Goal: Transaction & Acquisition: Purchase product/service

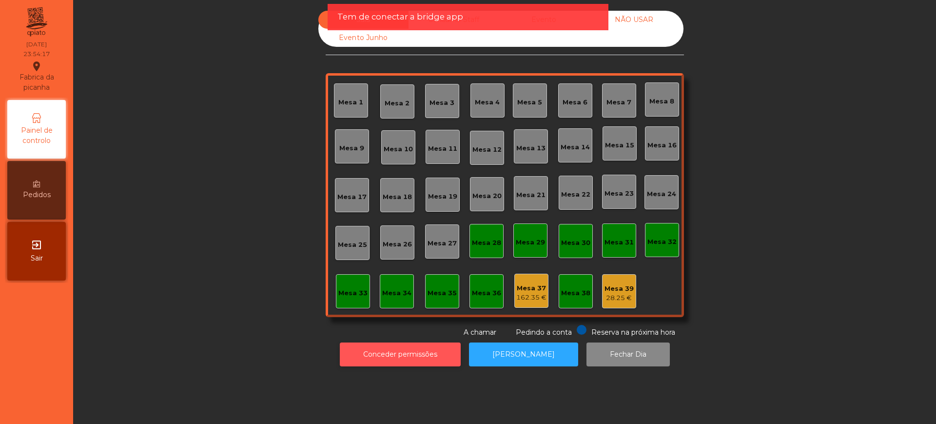
click at [378, 356] on button "Conceder permissões" at bounding box center [400, 354] width 121 height 24
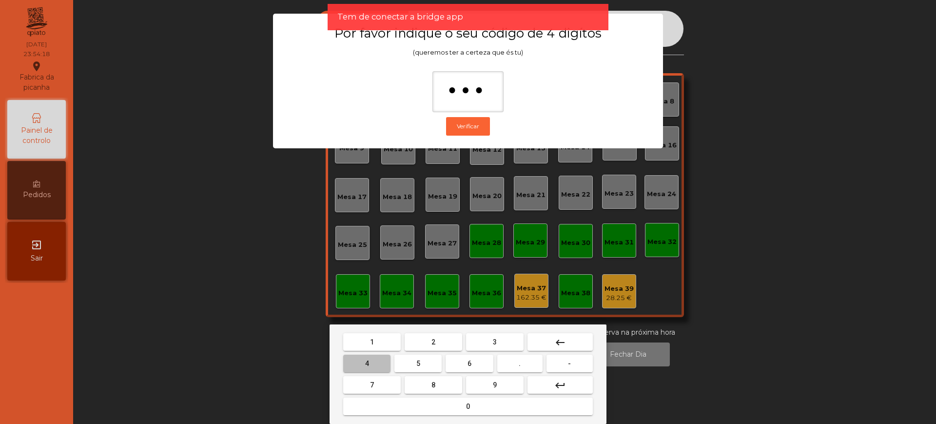
type input "****"
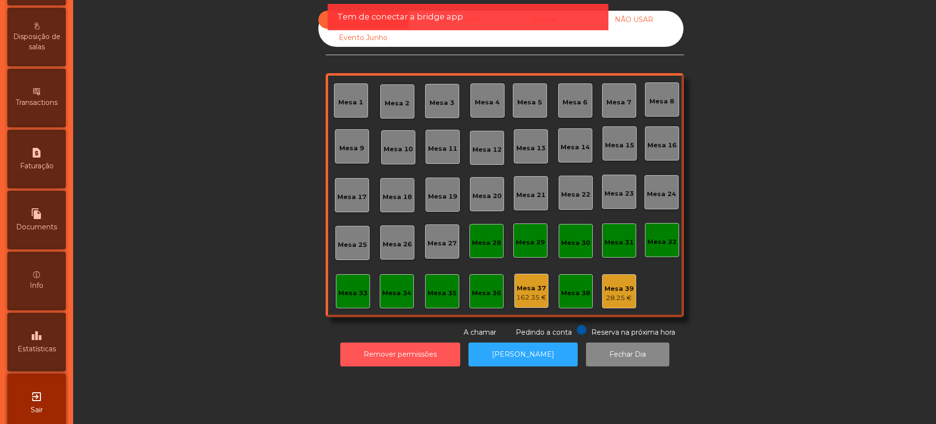
scroll to position [412, 0]
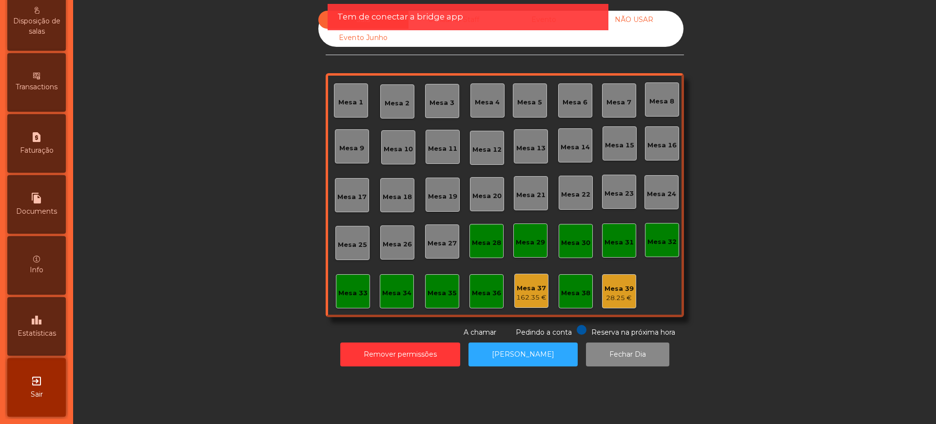
click at [42, 320] on icon "leaderboard" at bounding box center [37, 320] width 12 height 12
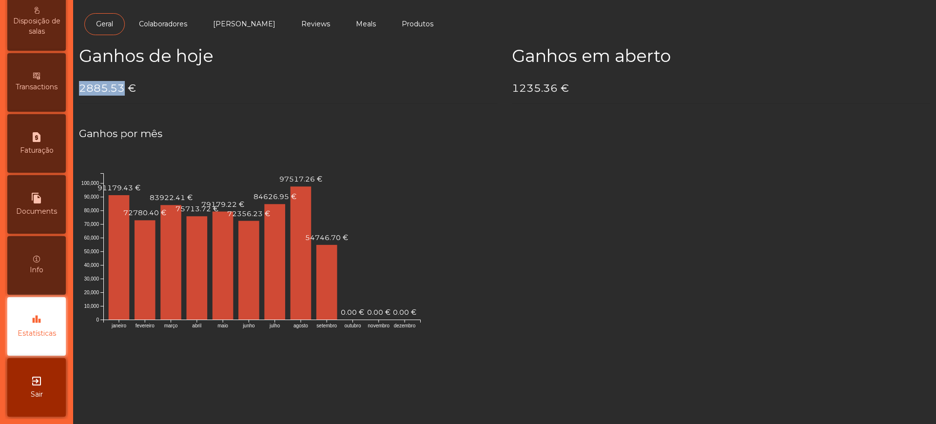
drag, startPoint x: 80, startPoint y: 91, endPoint x: 123, endPoint y: 87, distance: 43.0
click at [123, 87] on h4 "2885.53 €" at bounding box center [288, 88] width 418 height 15
copy h4 "2885.53"
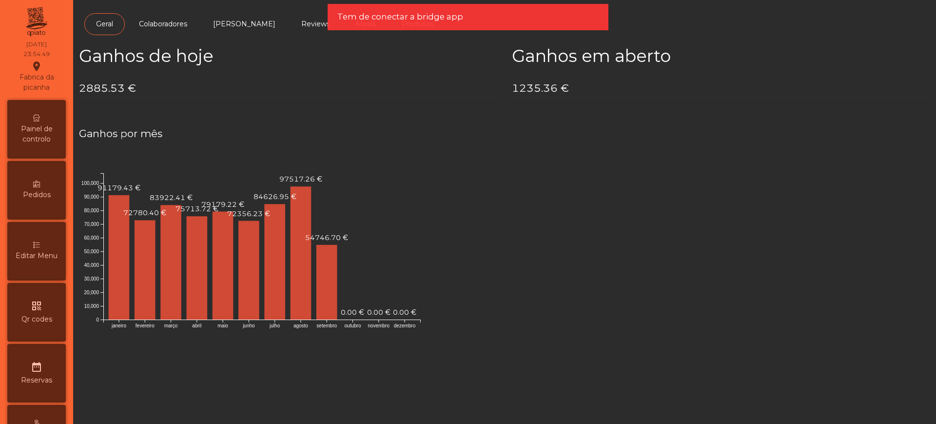
click at [53, 140] on span "Painel de controlo" at bounding box center [37, 134] width 54 height 20
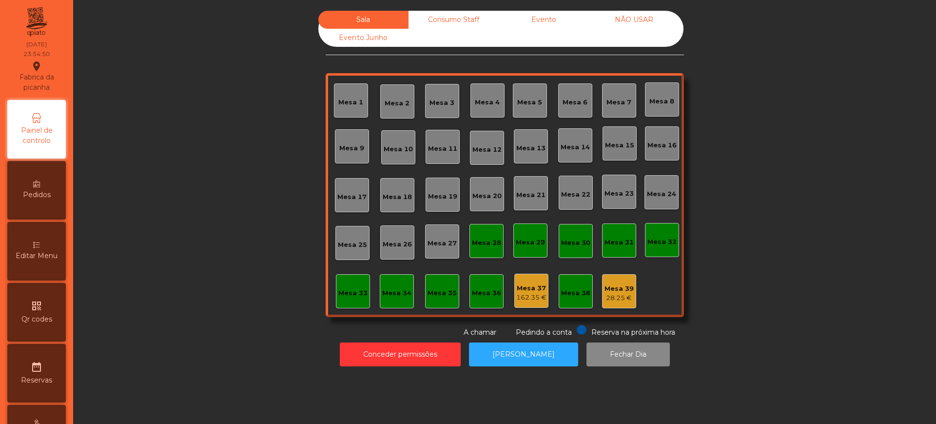
click at [539, 8] on div "Sala Consumo Staff Evento NÃO USAR Evento Junho Mesa 1 Mesa 2 Mesa 3 Mesa 4 Mes…" at bounding box center [504, 188] width 851 height 365
click at [536, 14] on div "Evento" at bounding box center [544, 20] width 90 height 18
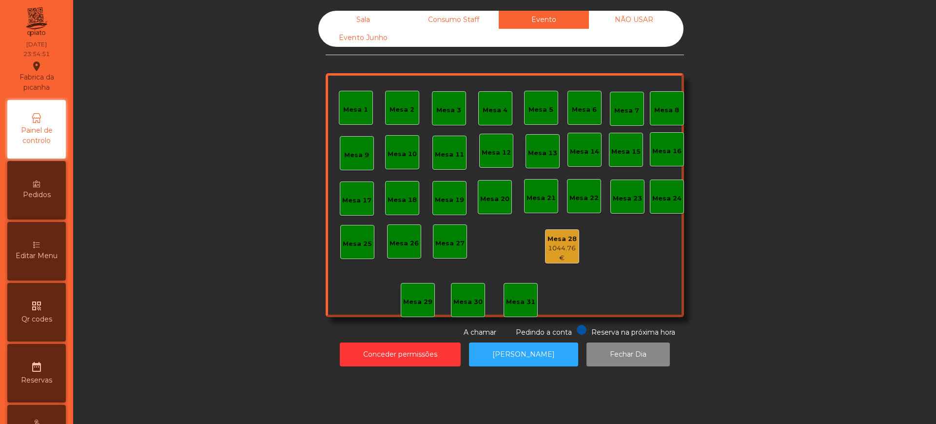
click at [560, 247] on div "1044.76 €" at bounding box center [561, 252] width 33 height 19
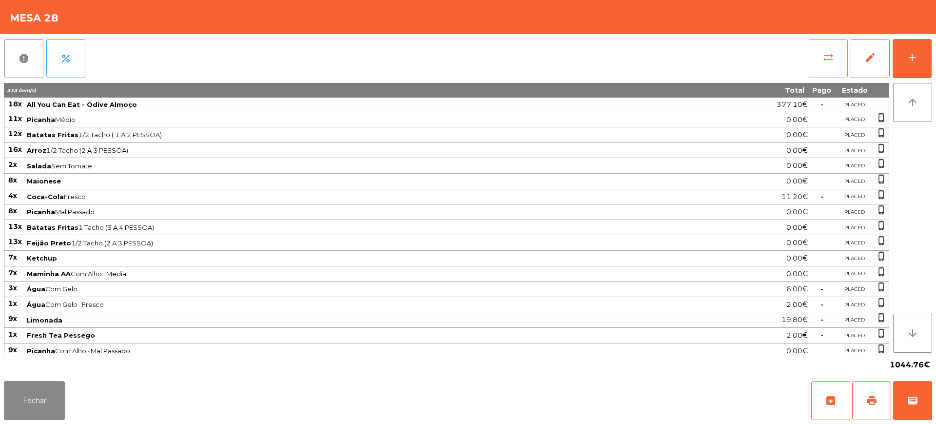
click at [822, 56] on button "sync_alt" at bounding box center [828, 58] width 39 height 39
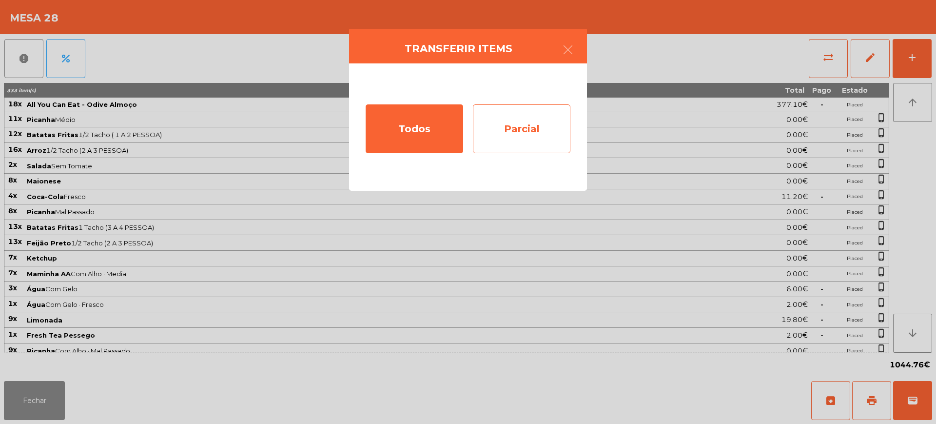
click at [561, 127] on div "Parcial" at bounding box center [521, 128] width 97 height 49
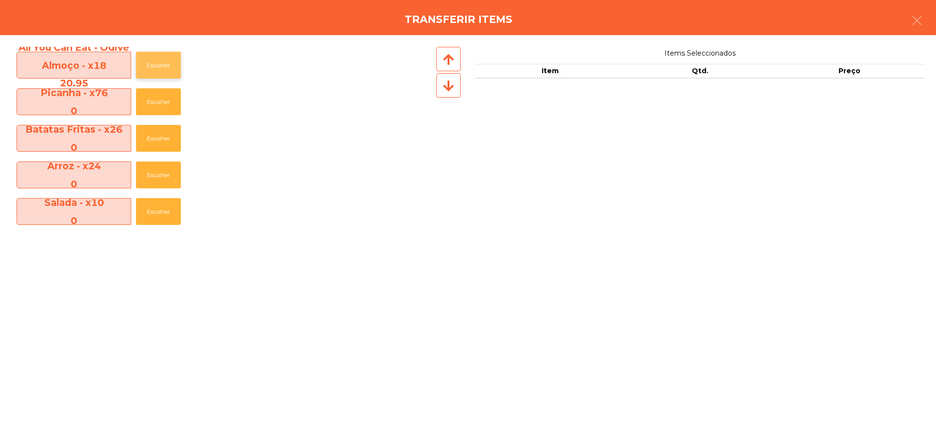
click at [162, 65] on button "Escolher" at bounding box center [158, 65] width 45 height 27
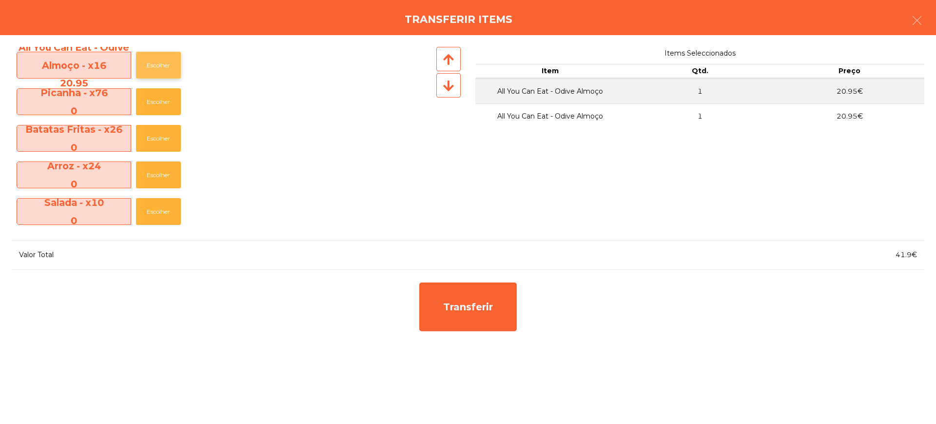
click at [162, 65] on button "Escolher" at bounding box center [158, 65] width 45 height 27
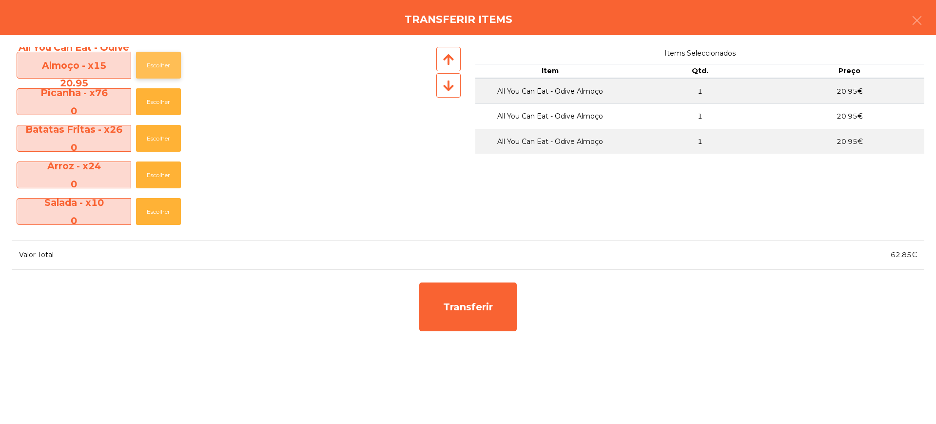
click at [162, 65] on button "Escolher" at bounding box center [158, 65] width 45 height 27
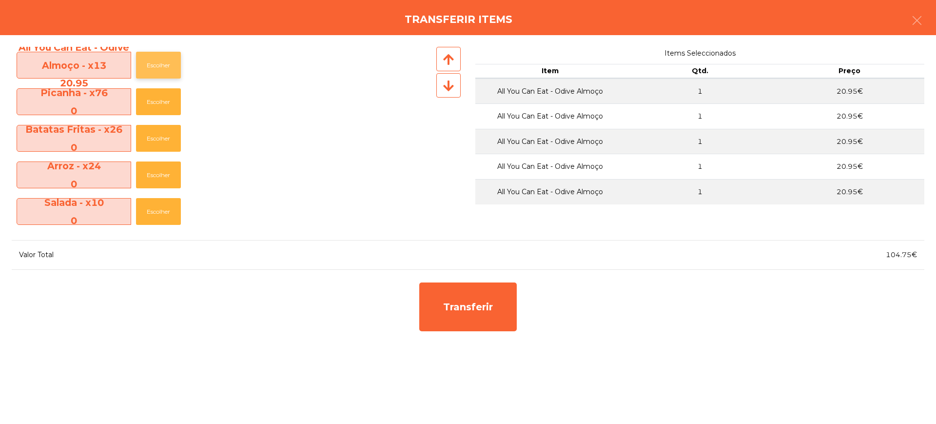
click at [162, 65] on button "Escolher" at bounding box center [158, 65] width 45 height 27
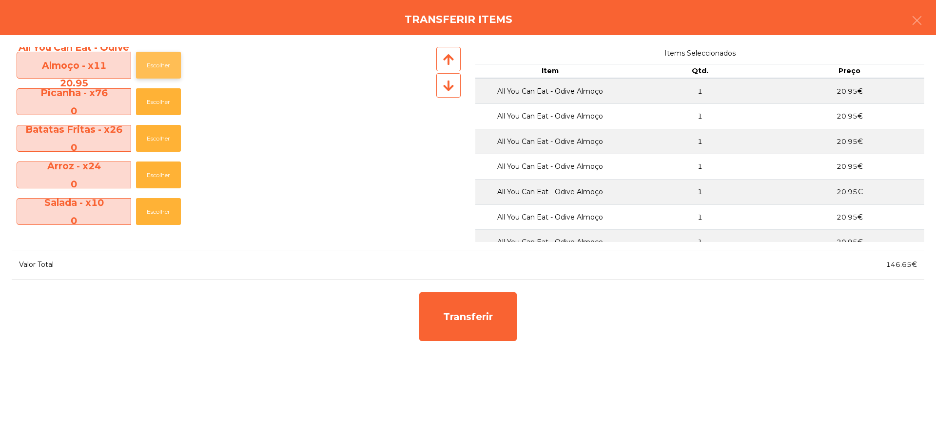
click at [162, 65] on button "Escolher" at bounding box center [158, 65] width 45 height 27
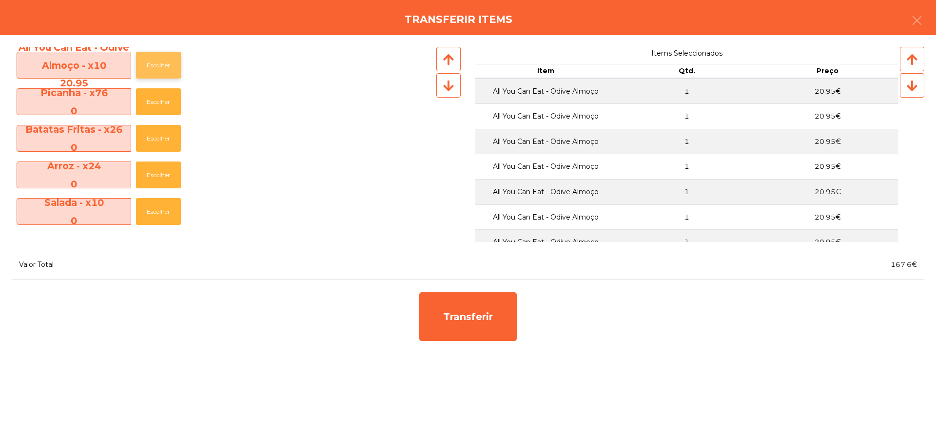
click at [162, 65] on button "Escolher" at bounding box center [158, 65] width 45 height 27
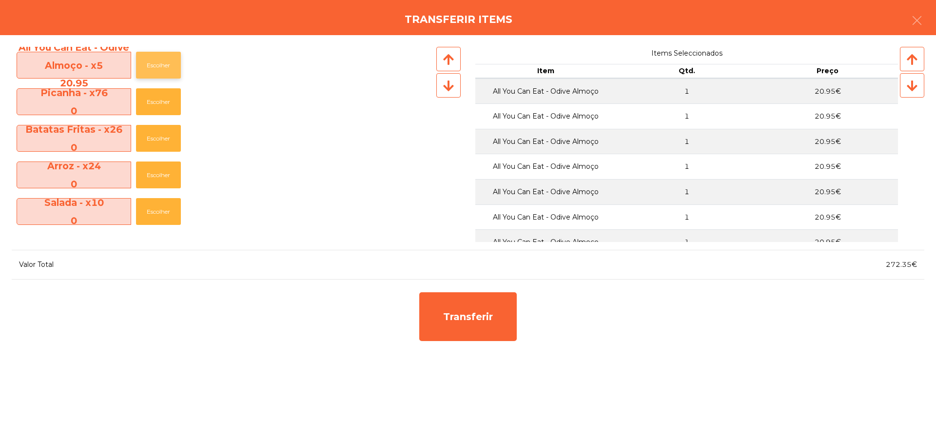
click at [162, 65] on button "Escolher" at bounding box center [158, 65] width 45 height 27
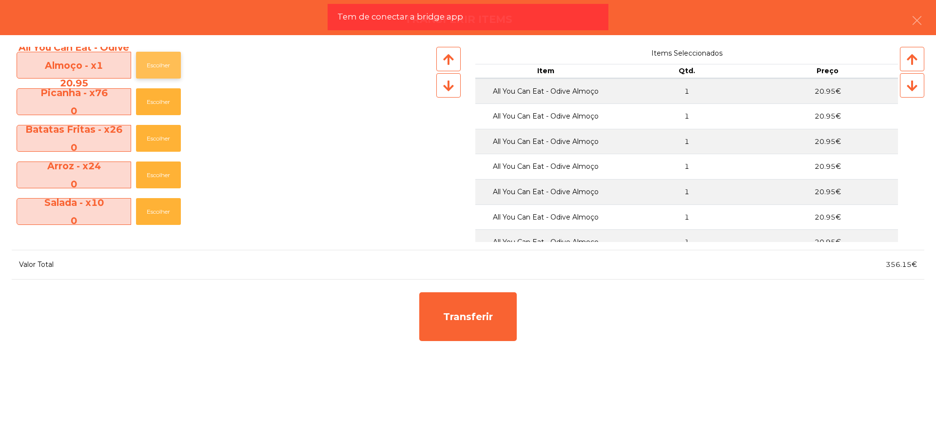
click at [162, 65] on button "Escolher" at bounding box center [158, 65] width 45 height 27
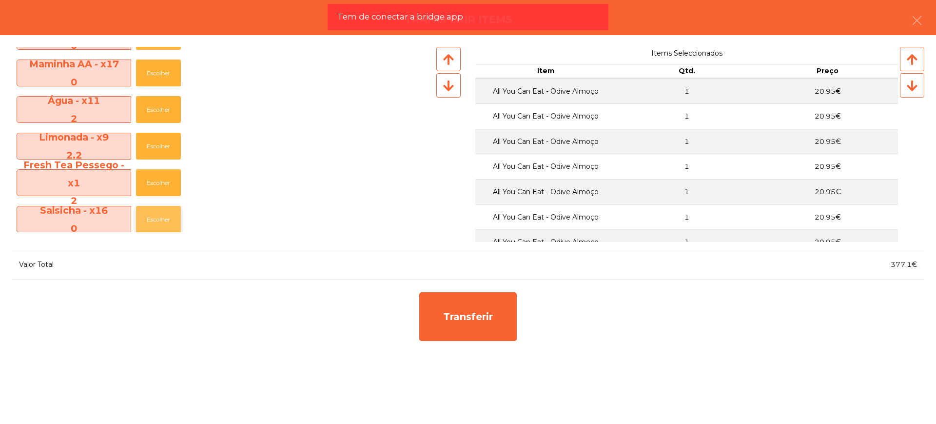
scroll to position [366, 0]
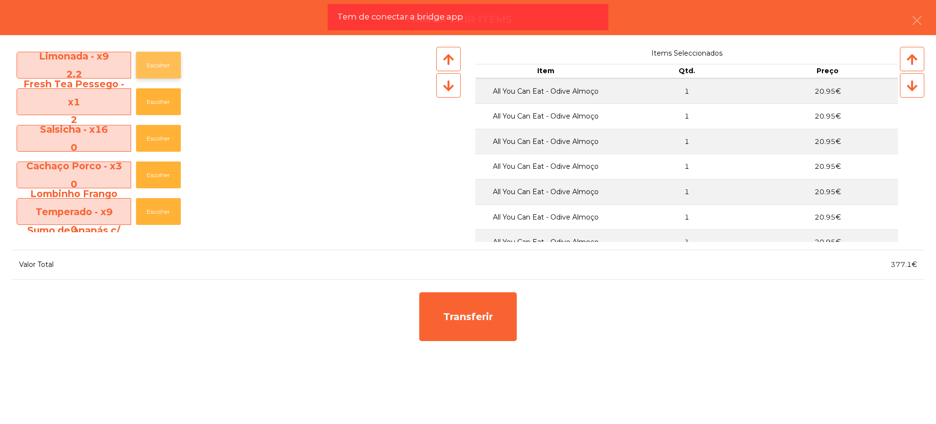
click at [164, 64] on button "Escolher" at bounding box center [158, 65] width 45 height 27
click at [163, 62] on button "Escolher" at bounding box center [158, 65] width 45 height 27
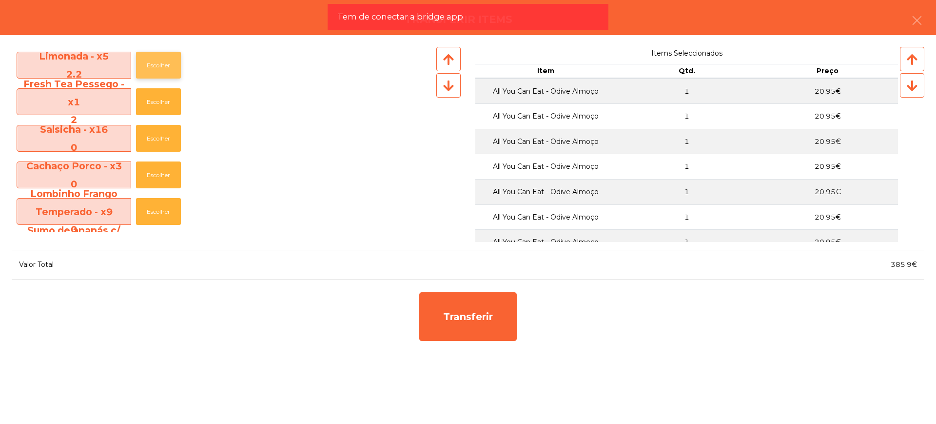
click at [163, 62] on button "Escolher" at bounding box center [158, 65] width 45 height 27
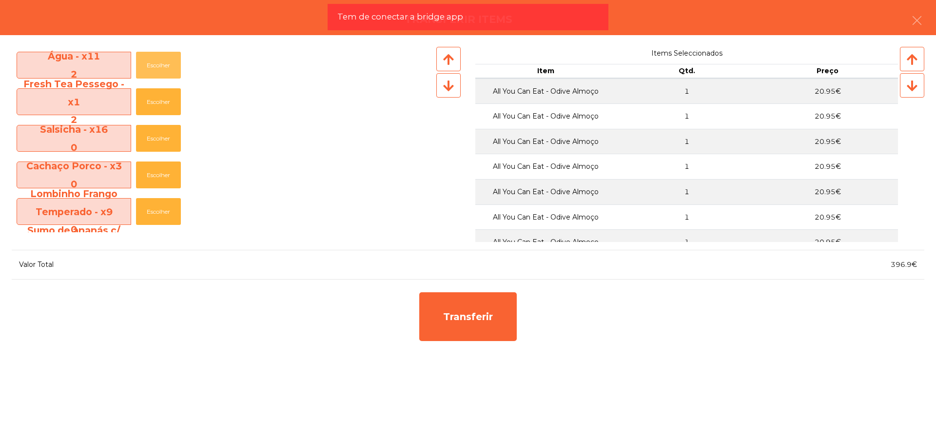
click at [163, 62] on button "Escolher" at bounding box center [158, 65] width 45 height 27
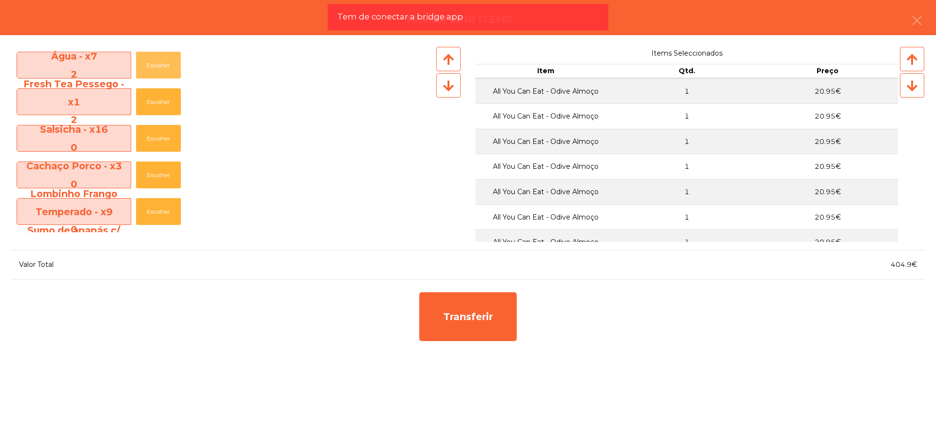
click at [163, 62] on button "Escolher" at bounding box center [158, 65] width 45 height 27
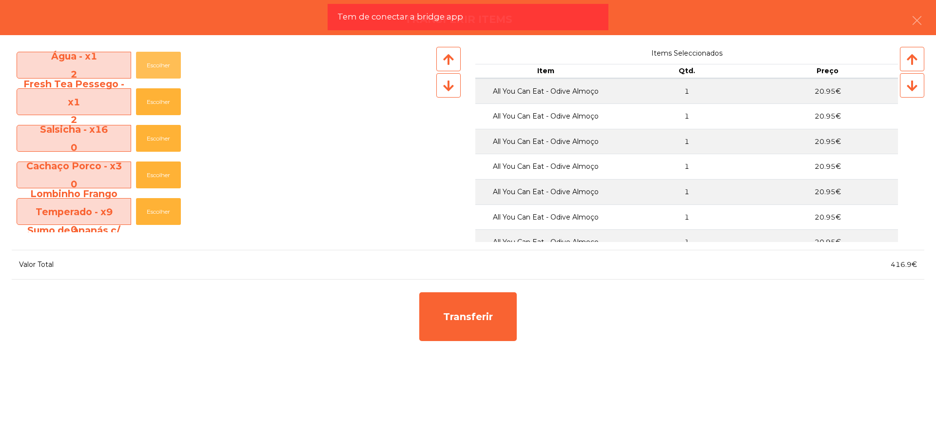
click at [163, 62] on button "Escolher" at bounding box center [158, 65] width 45 height 27
click at [151, 106] on button "Escolher" at bounding box center [158, 101] width 45 height 27
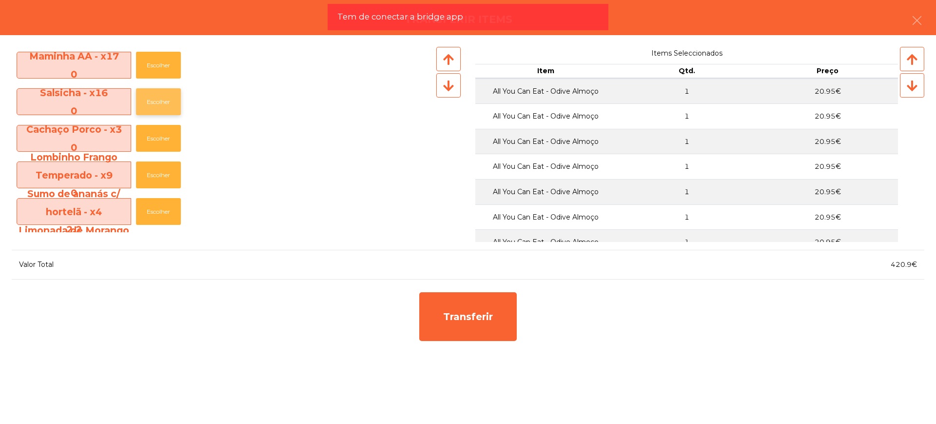
click at [153, 106] on button "Escolher" at bounding box center [158, 101] width 45 height 27
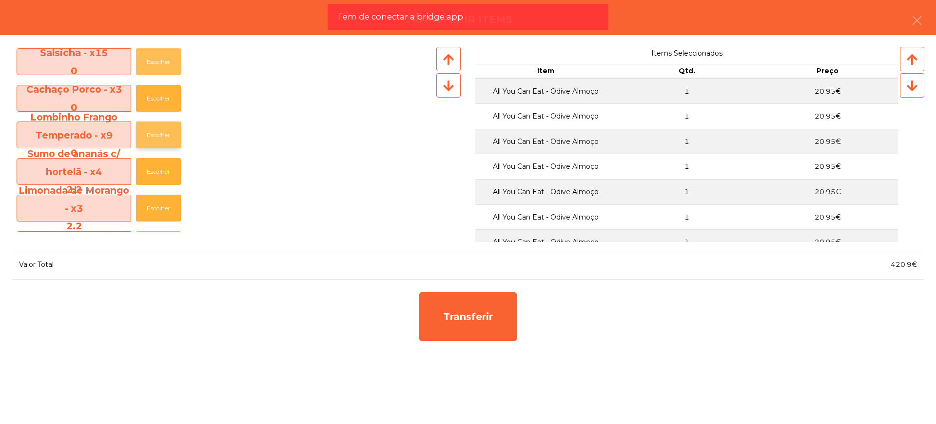
scroll to position [353, 0]
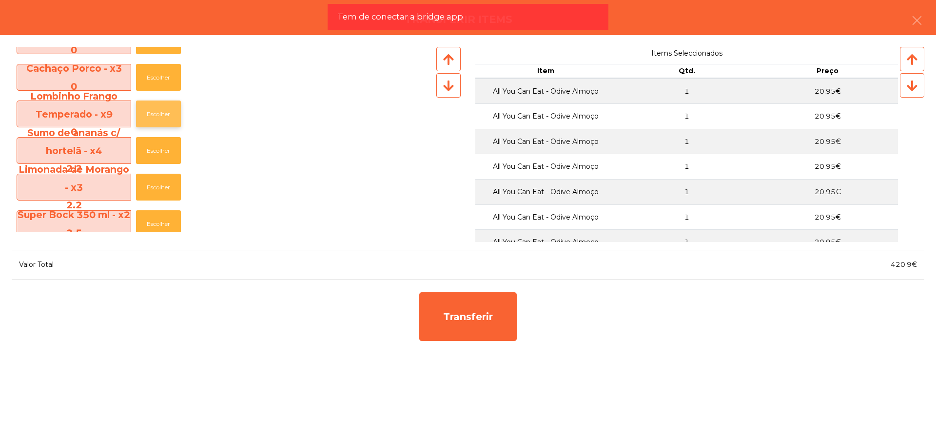
click at [168, 118] on button "Escolher" at bounding box center [158, 113] width 45 height 27
click at [168, 119] on button "Escolher" at bounding box center [158, 113] width 45 height 27
click at [168, 118] on button "Escolher" at bounding box center [158, 113] width 45 height 27
click at [168, 117] on button "Escolher" at bounding box center [158, 113] width 45 height 27
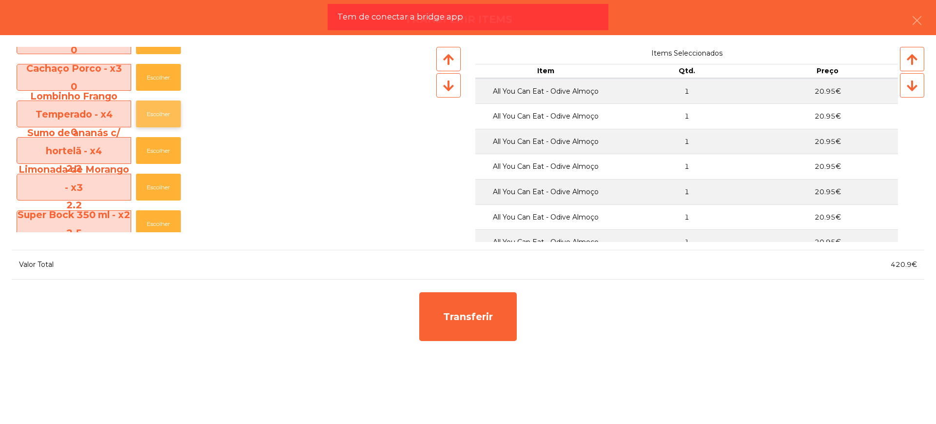
click at [168, 115] on button "Escolher" at bounding box center [158, 113] width 45 height 27
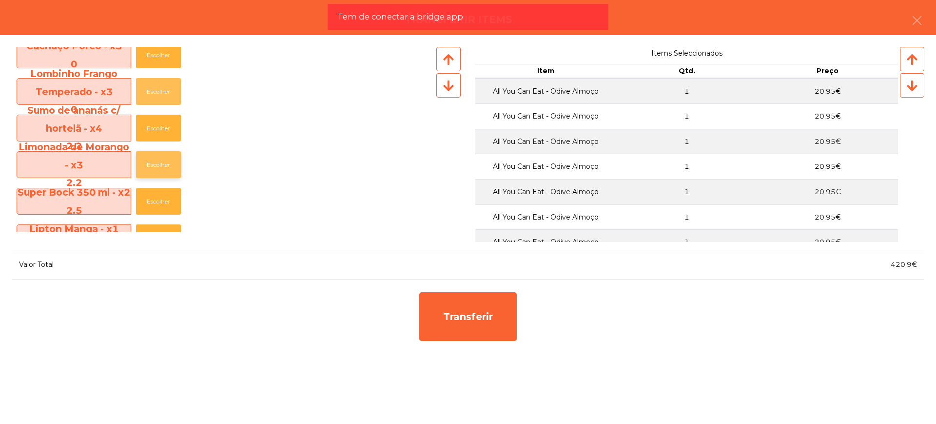
scroll to position [414, 0]
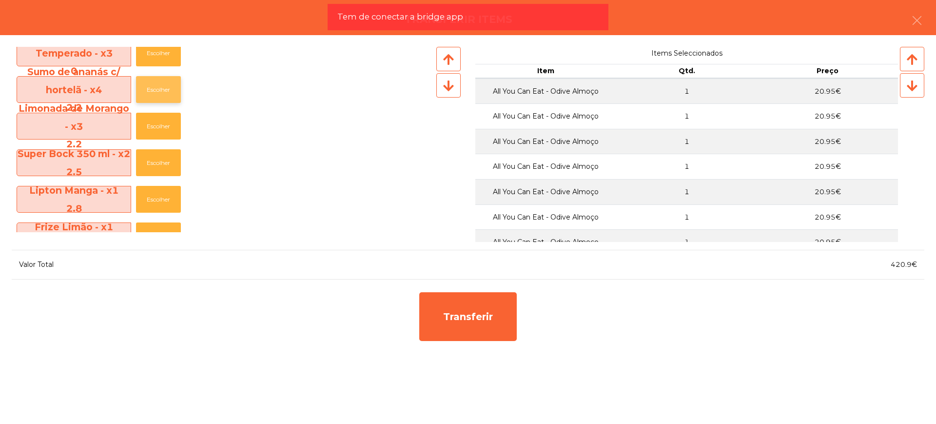
click at [163, 89] on button "Escolher" at bounding box center [158, 89] width 45 height 27
click at [165, 89] on button "Escolher" at bounding box center [158, 89] width 45 height 27
click at [156, 191] on button "Escolher" at bounding box center [158, 199] width 45 height 27
click at [157, 196] on button "Escolher" at bounding box center [158, 199] width 45 height 27
click at [159, 167] on button "Escolher" at bounding box center [158, 162] width 45 height 27
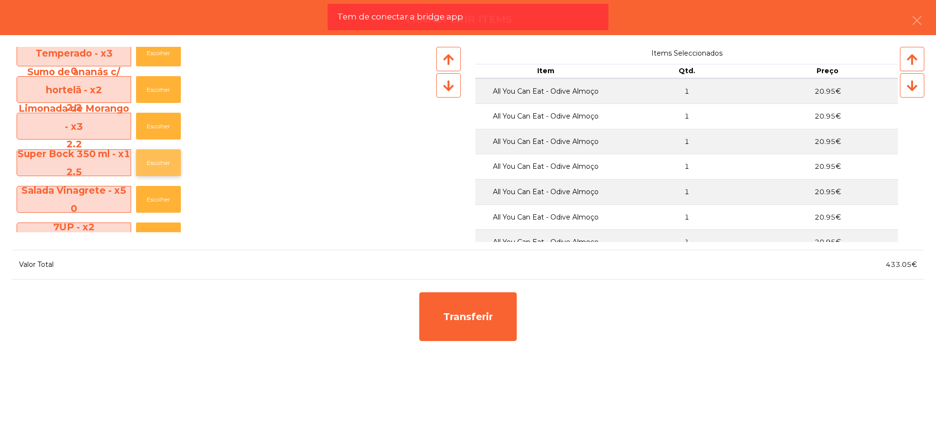
click at [159, 167] on button "Escolher" at bounding box center [158, 162] width 45 height 27
click at [162, 124] on button "Escolher" at bounding box center [158, 126] width 45 height 27
click at [159, 170] on button "Escolher" at bounding box center [158, 162] width 45 height 27
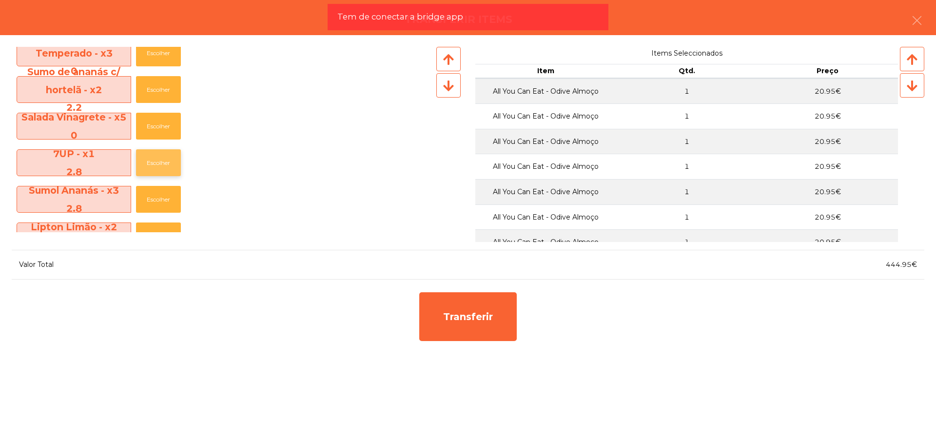
click at [160, 168] on button "Escolher" at bounding box center [158, 162] width 45 height 27
drag, startPoint x: 886, startPoint y: 263, endPoint x: 910, endPoint y: 264, distance: 24.9
click at [910, 264] on span "447.75€" at bounding box center [901, 264] width 31 height 9
copy span "447.75"
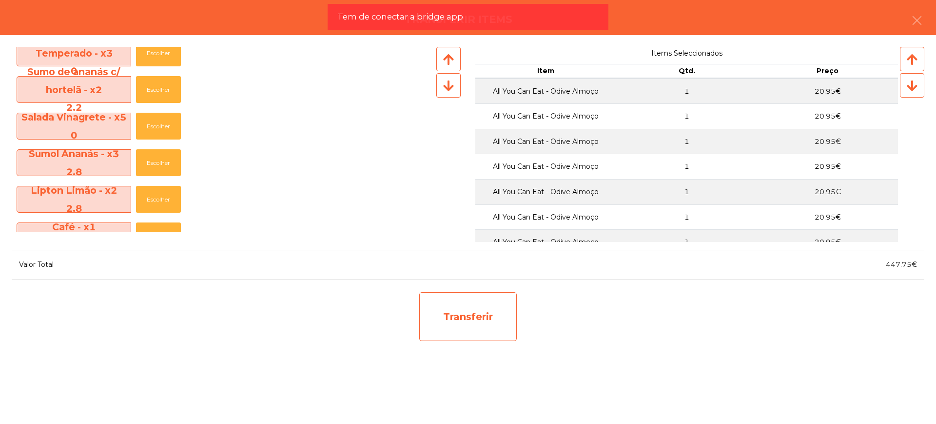
click at [457, 310] on div "Transferir" at bounding box center [467, 316] width 97 height 49
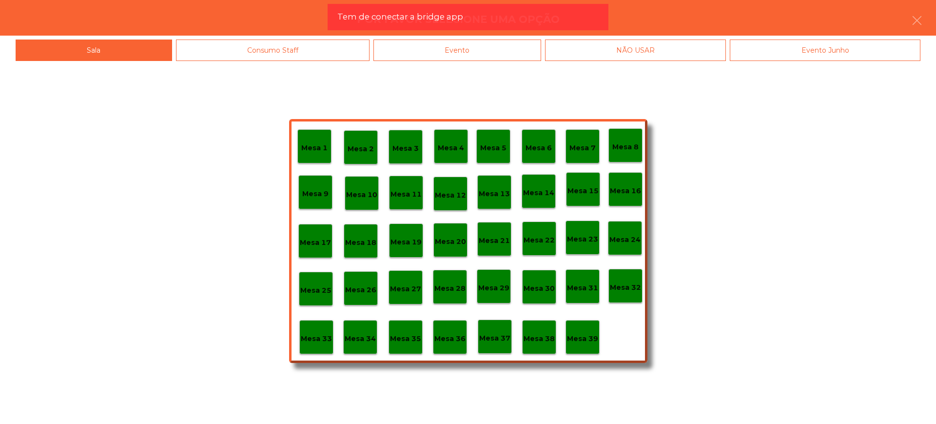
click at [491, 289] on p "Mesa 29" at bounding box center [493, 287] width 31 height 11
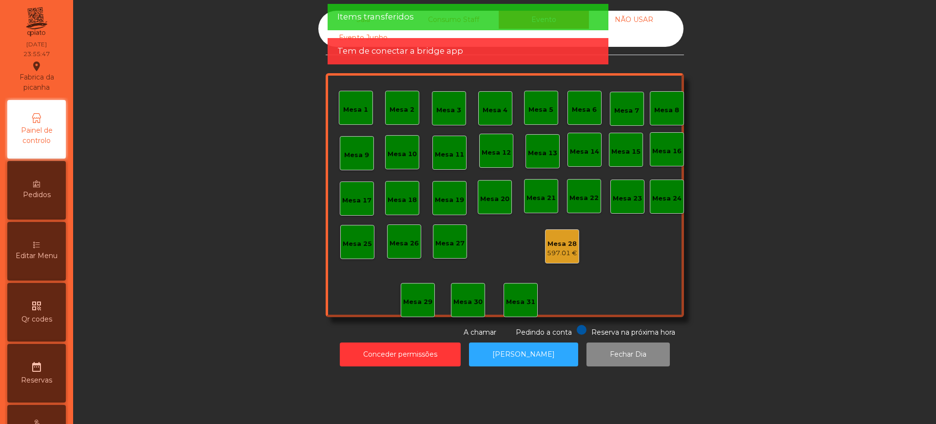
click at [560, 247] on div "Mesa 28 597.01 €" at bounding box center [562, 248] width 30 height 19
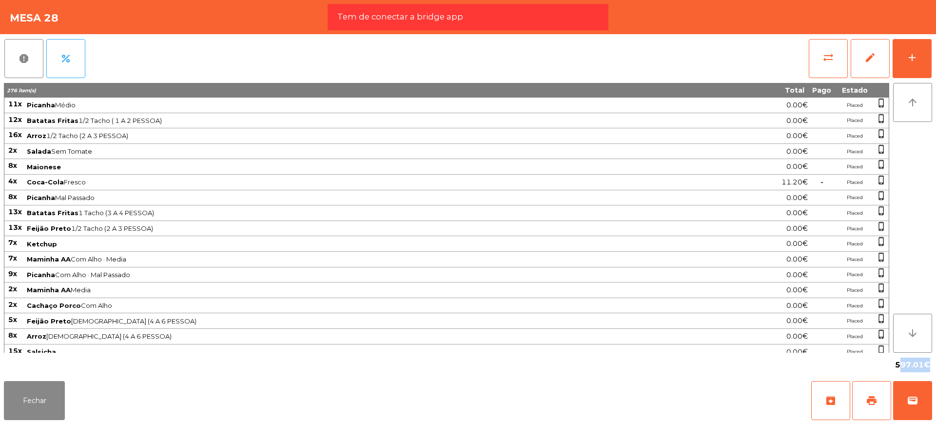
drag, startPoint x: 897, startPoint y: 365, endPoint x: 922, endPoint y: 363, distance: 25.0
click at [922, 363] on span "597.01€" at bounding box center [912, 364] width 35 height 15
copy span "597.01"
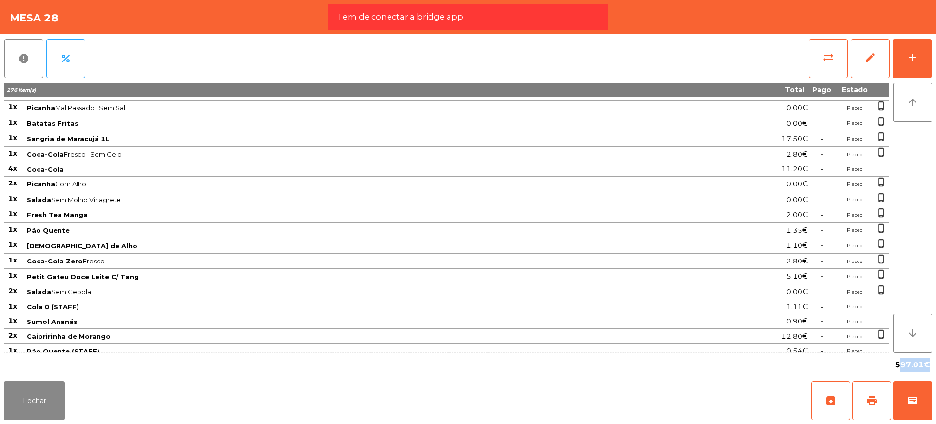
scroll to position [693, 0]
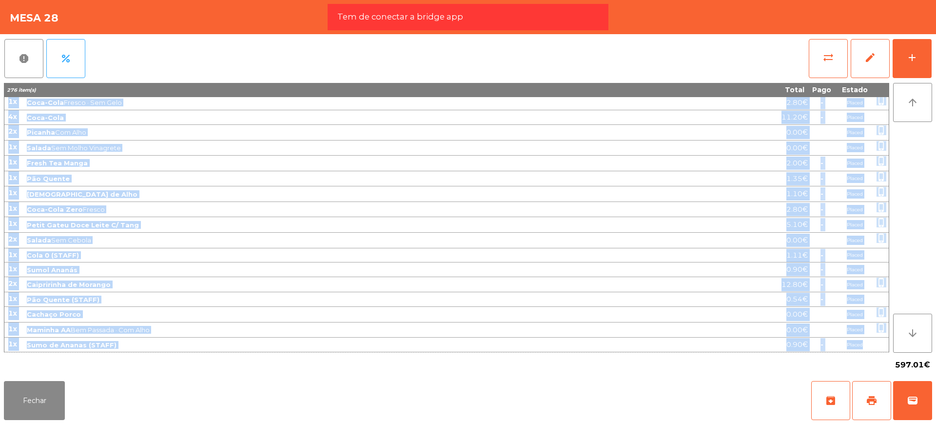
drag, startPoint x: 9, startPoint y: 103, endPoint x: 884, endPoint y: 348, distance: 908.3
copy tbody "13l Ipsumdo Sitam 8.76€ Consec adipi_elitse 28d Eiusmod Tempor 8/9 Incid ( 6 U …"
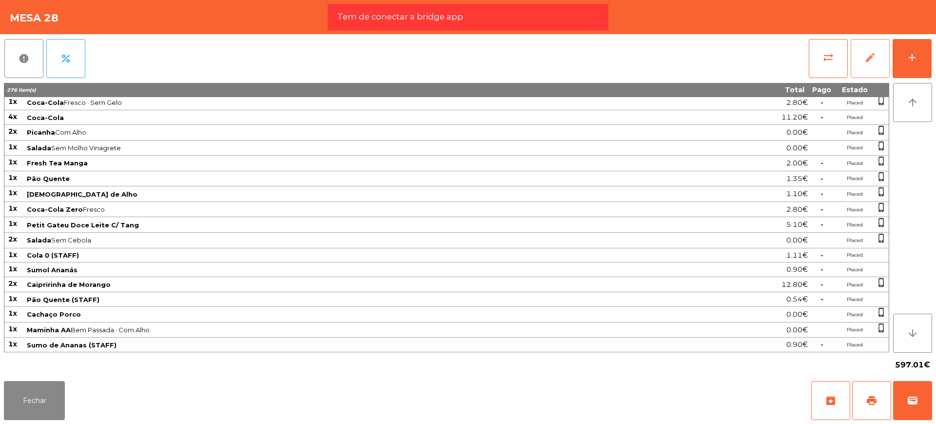
click at [876, 52] on button "edit" at bounding box center [870, 58] width 39 height 39
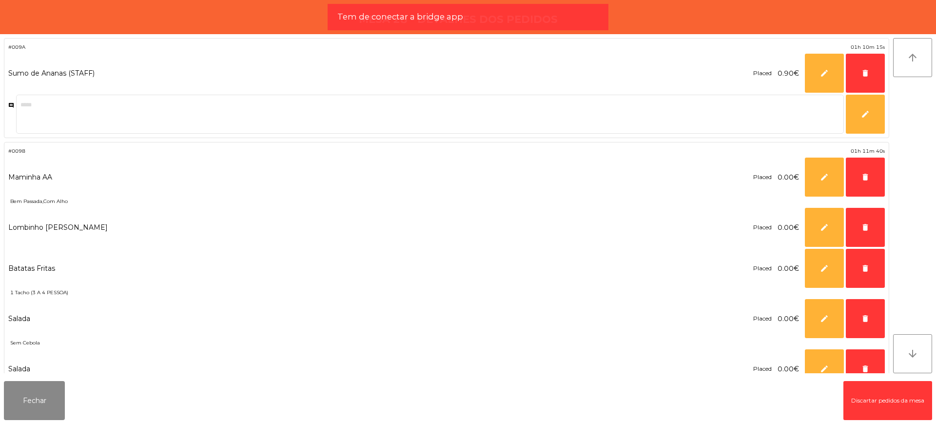
click at [855, 392] on button "Discartar pedidos da mesa" at bounding box center [887, 400] width 89 height 39
click at [52, 396] on button "Fechar" at bounding box center [34, 400] width 61 height 39
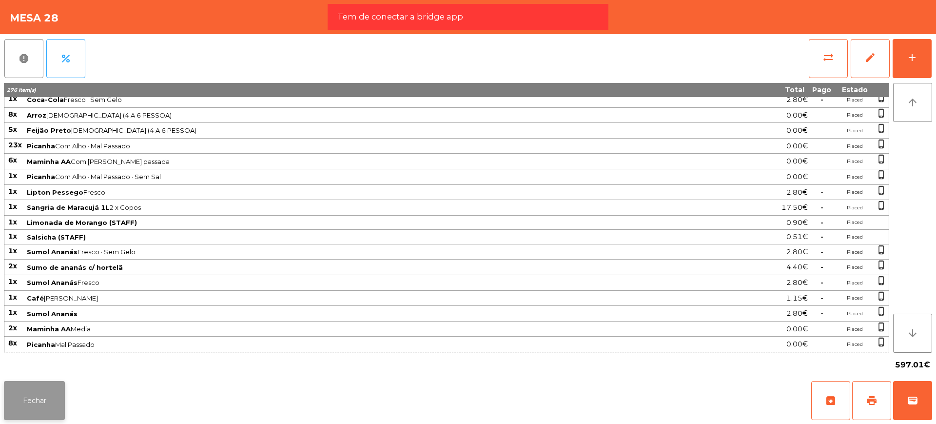
scroll to position [647, 0]
click at [54, 399] on button "Fechar" at bounding box center [34, 400] width 61 height 39
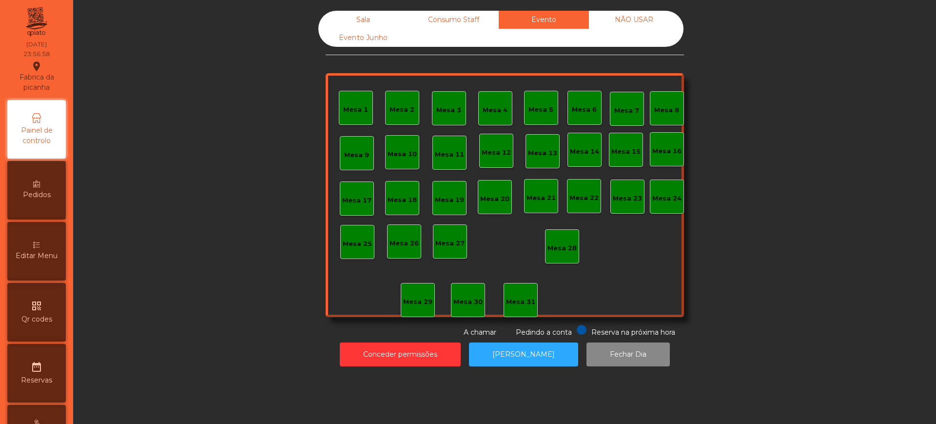
click at [323, 19] on div "Sala" at bounding box center [363, 20] width 90 height 18
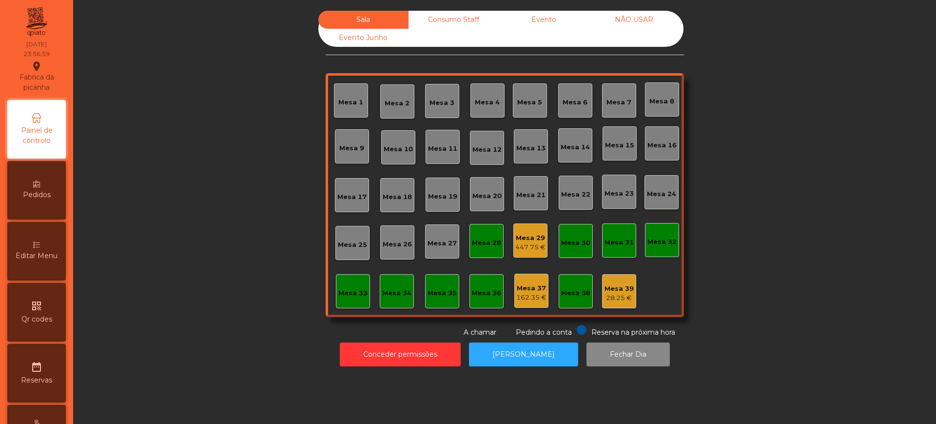
click at [524, 247] on div "447.75 €" at bounding box center [530, 247] width 30 height 10
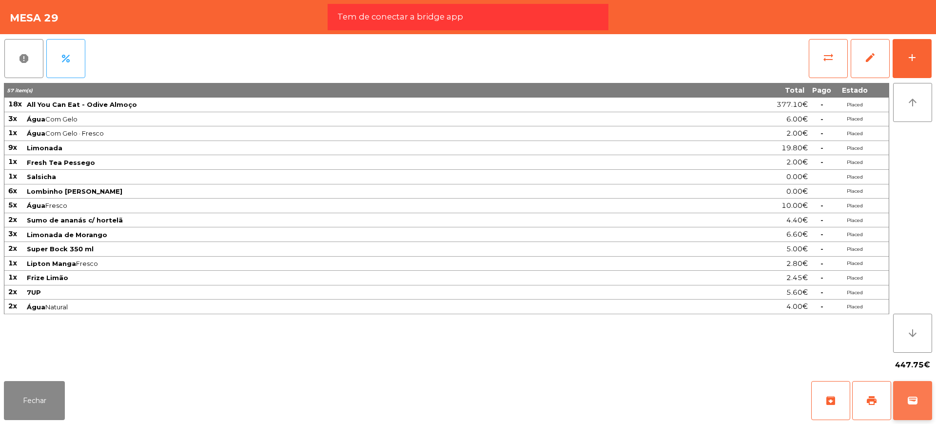
click at [912, 393] on button "wallet" at bounding box center [912, 400] width 39 height 39
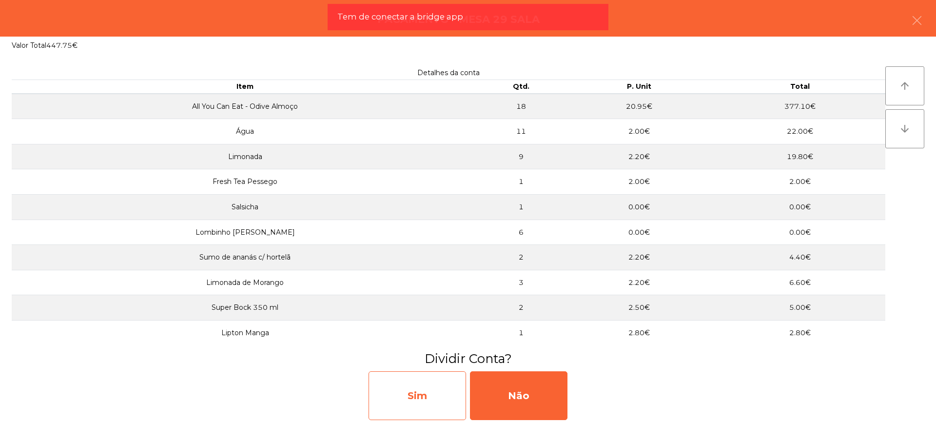
click at [418, 384] on div "Sim" at bounding box center [416, 395] width 97 height 49
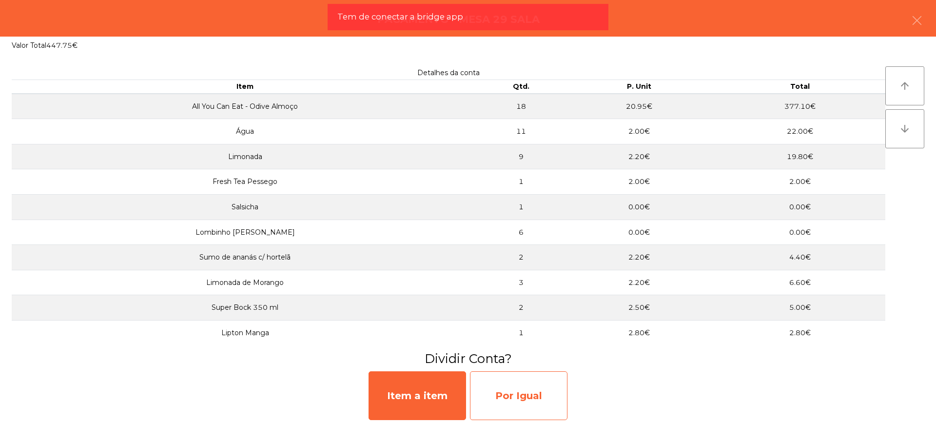
click at [529, 411] on div "Por Igual" at bounding box center [518, 395] width 97 height 49
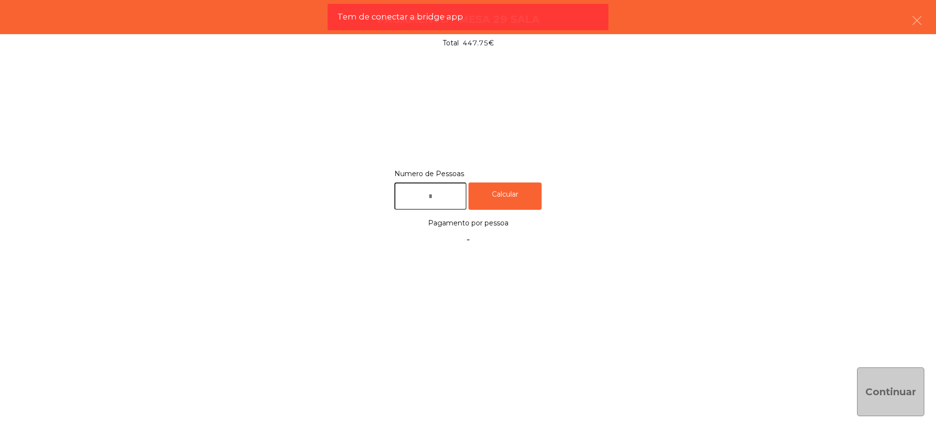
click at [445, 190] on input "text" at bounding box center [430, 196] width 72 height 28
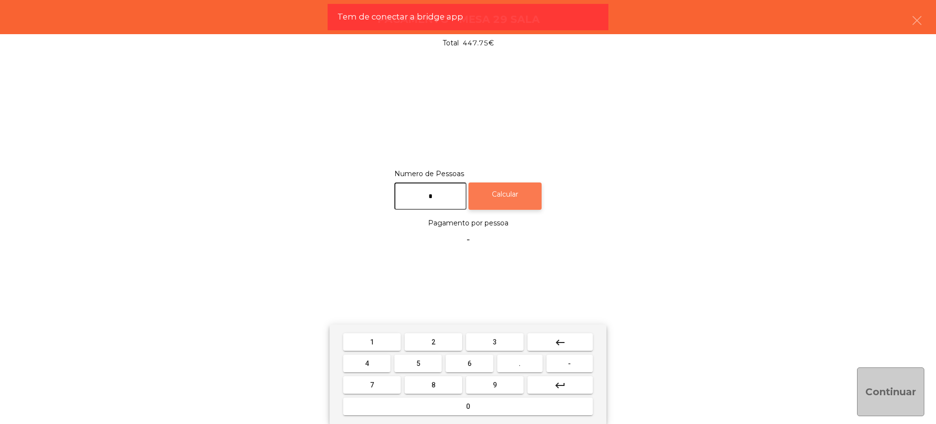
type input "*"
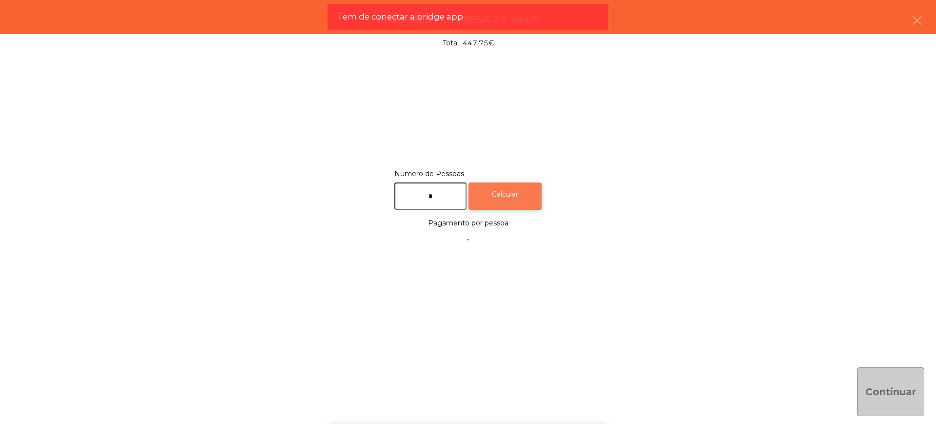
click at [514, 202] on div "Calcular" at bounding box center [504, 196] width 73 height 28
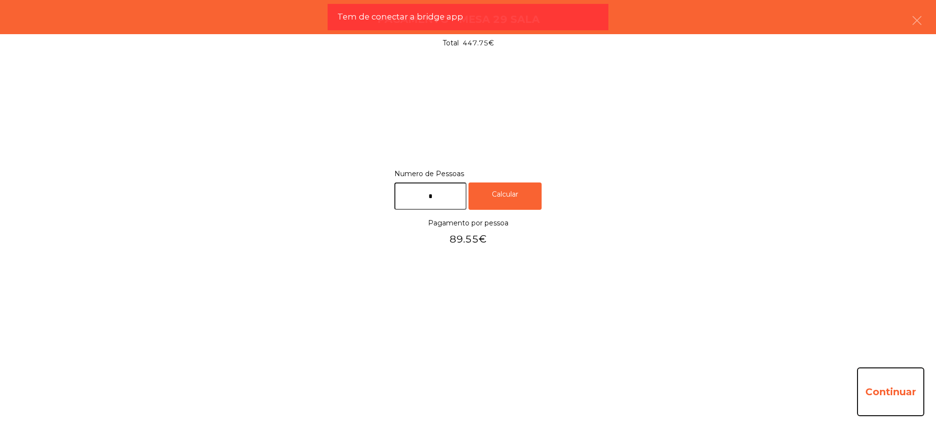
click at [892, 387] on button "Continuar" at bounding box center [890, 391] width 67 height 49
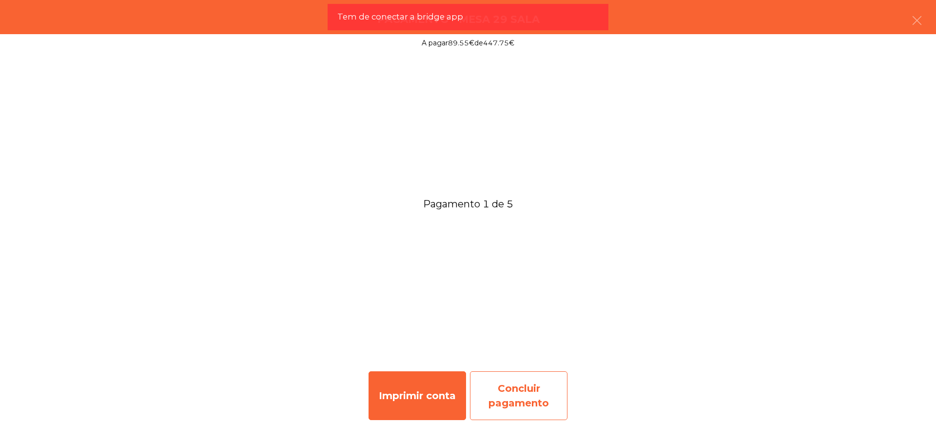
click at [548, 382] on div "Concluir pagamento" at bounding box center [518, 395] width 97 height 49
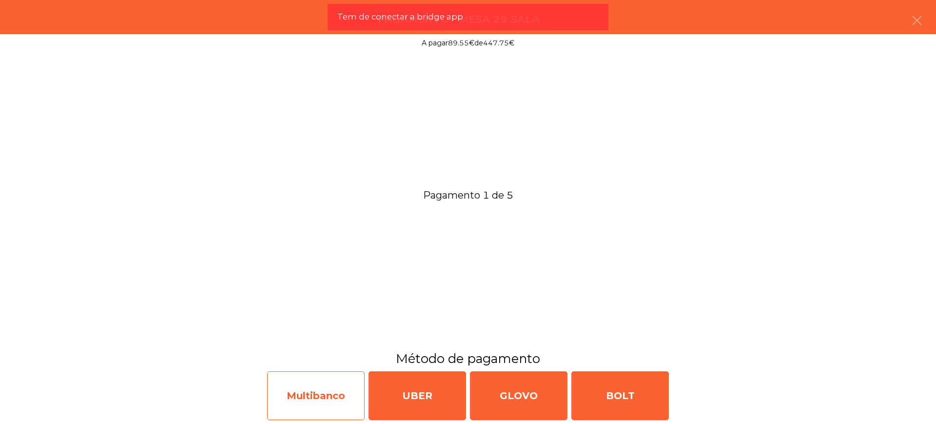
click at [323, 389] on div "Multibanco" at bounding box center [315, 395] width 97 height 49
select select "**"
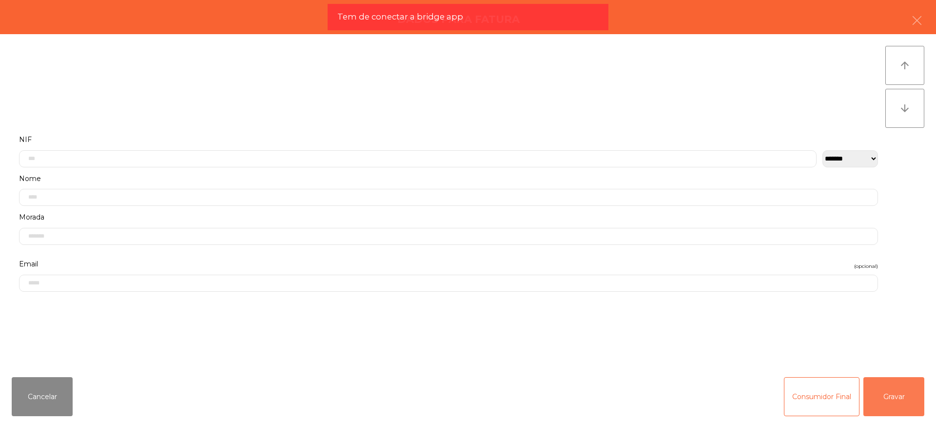
drag, startPoint x: 884, startPoint y: 393, endPoint x: 833, endPoint y: 392, distance: 50.2
click at [883, 393] on button "Gravar" at bounding box center [893, 396] width 61 height 39
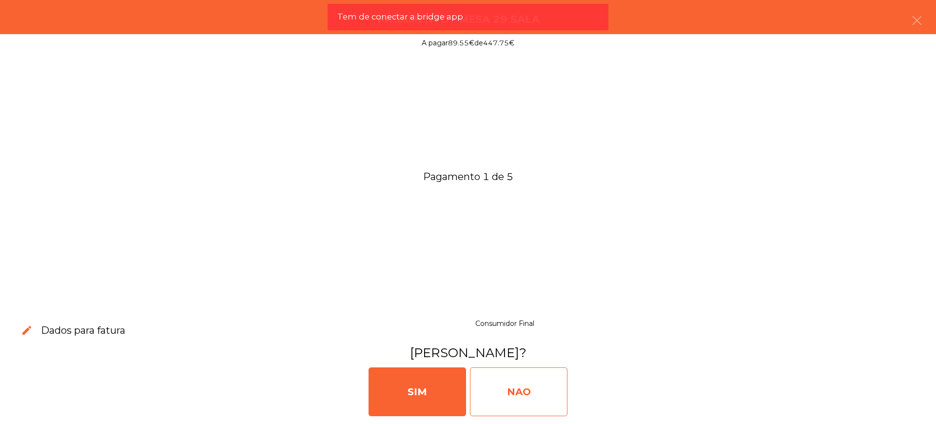
click at [529, 391] on div "NAO" at bounding box center [518, 391] width 97 height 49
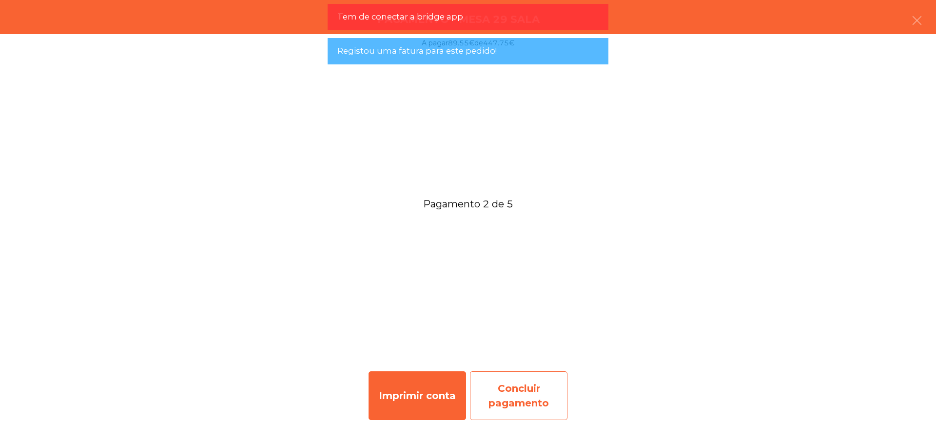
click at [530, 394] on div "Concluir pagamento" at bounding box center [518, 395] width 97 height 49
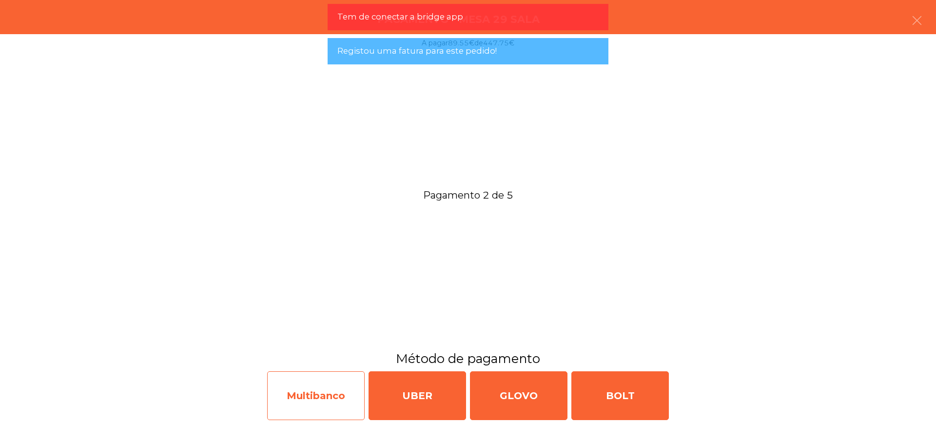
click at [297, 396] on div "Multibanco" at bounding box center [315, 395] width 97 height 49
select select "**"
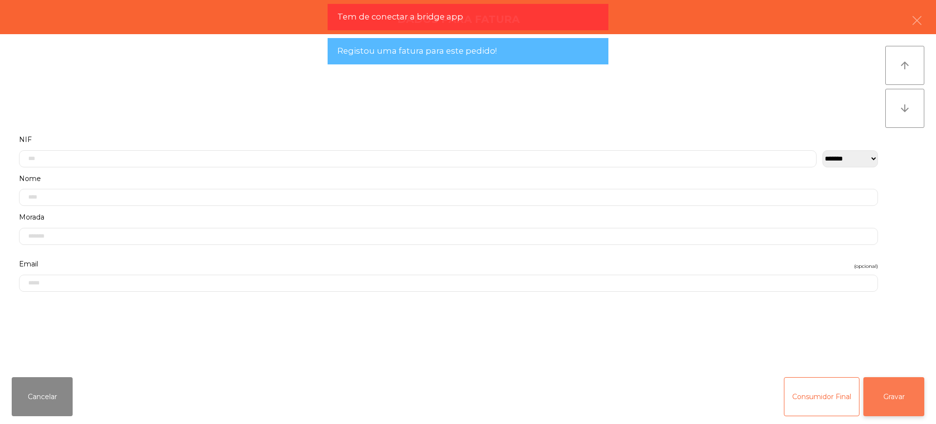
click at [871, 390] on button "Gravar" at bounding box center [893, 396] width 61 height 39
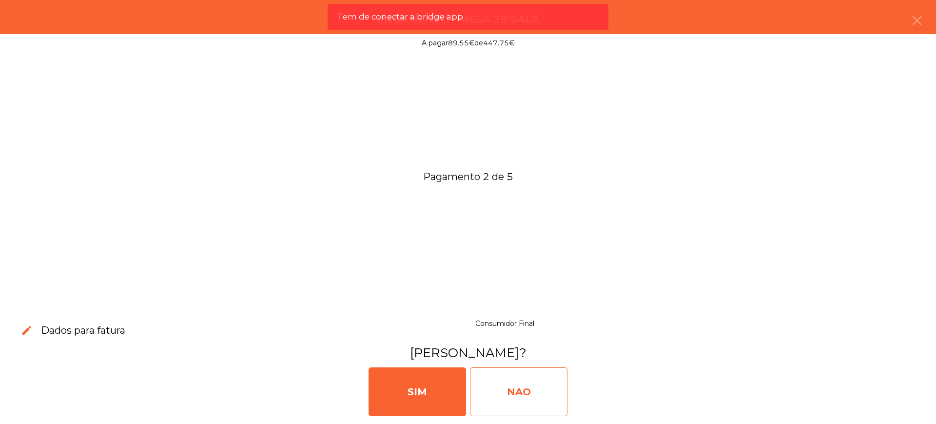
click at [561, 383] on div "NAO" at bounding box center [518, 391] width 97 height 49
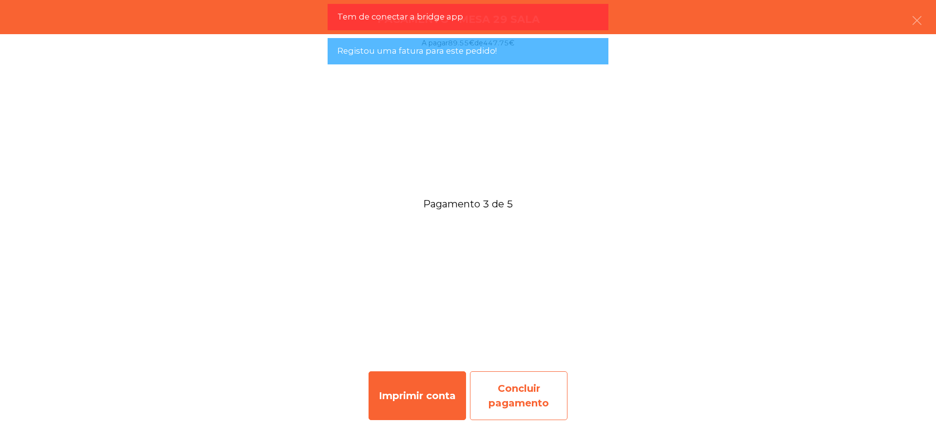
click at [509, 387] on div "Concluir pagamento" at bounding box center [518, 395] width 97 height 49
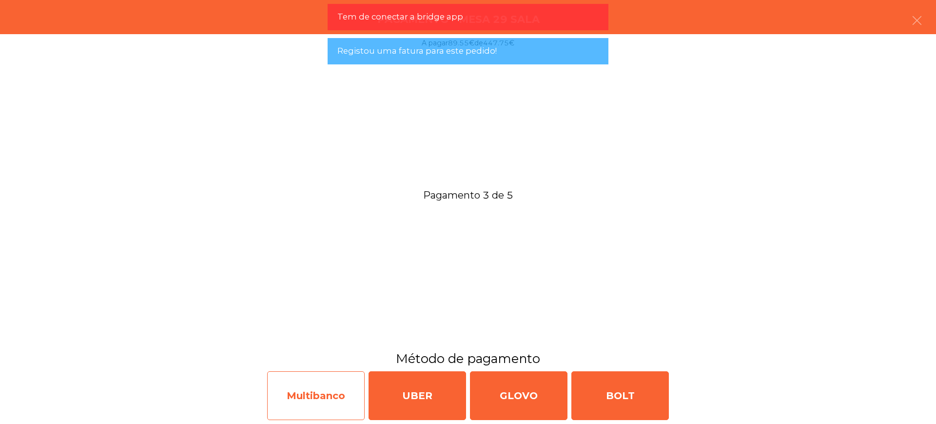
click at [323, 395] on div "Multibanco" at bounding box center [315, 395] width 97 height 49
select select "**"
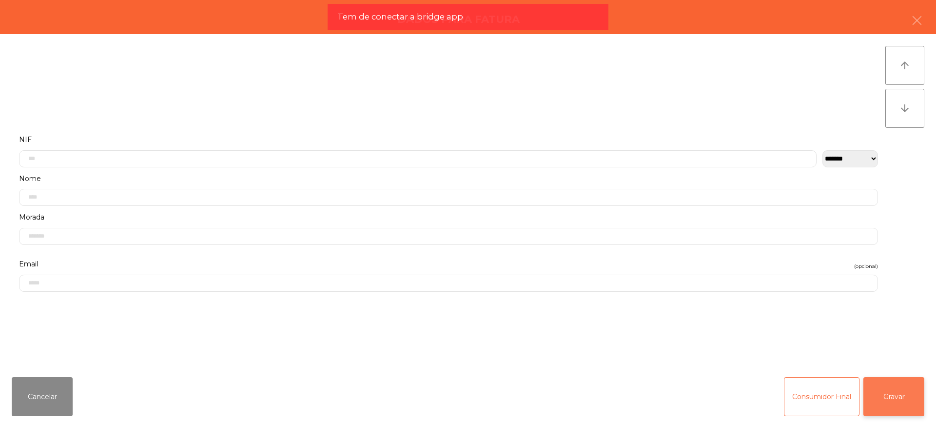
click at [886, 396] on button "Gravar" at bounding box center [893, 396] width 61 height 39
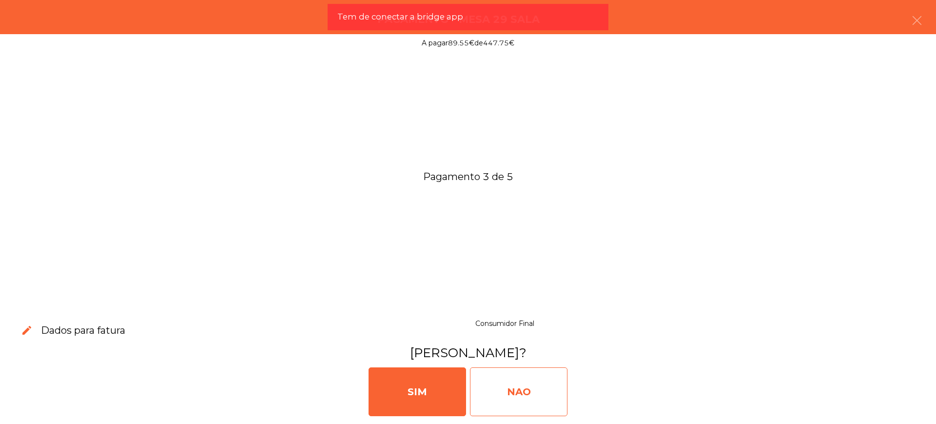
click at [514, 391] on div "NAO" at bounding box center [518, 391] width 97 height 49
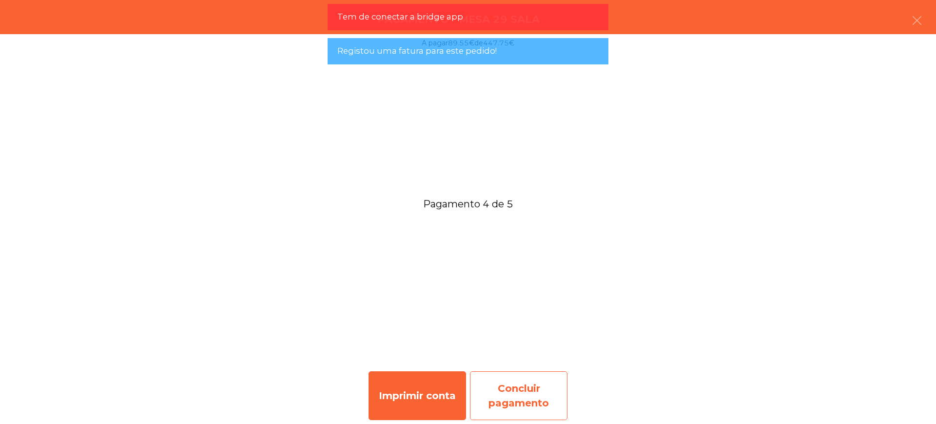
click at [518, 390] on div "Concluir pagamento" at bounding box center [518, 395] width 97 height 49
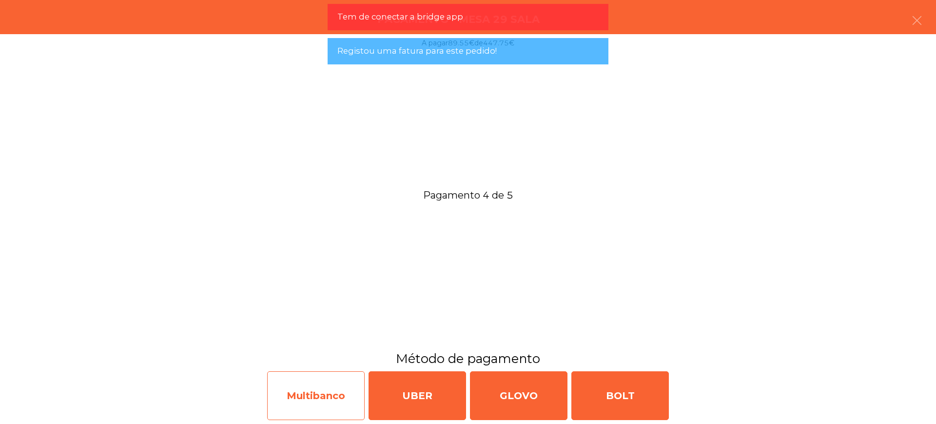
click at [319, 392] on div "Multibanco" at bounding box center [315, 395] width 97 height 49
select select "**"
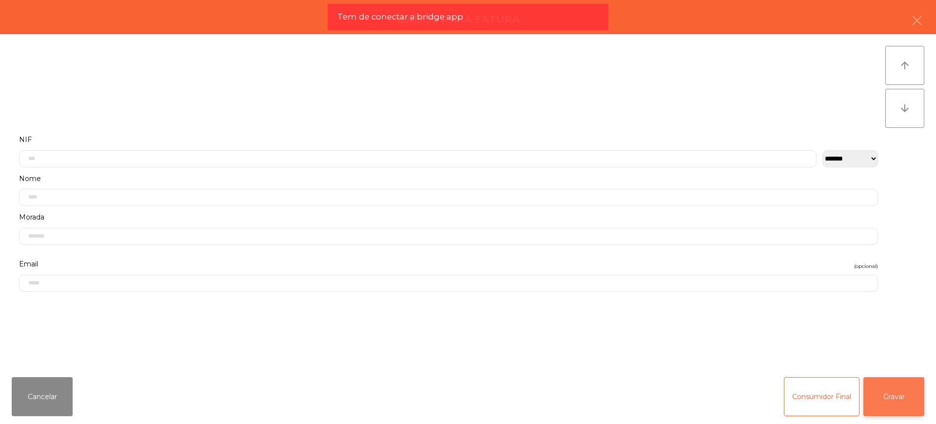
click at [902, 395] on button "Gravar" at bounding box center [893, 396] width 61 height 39
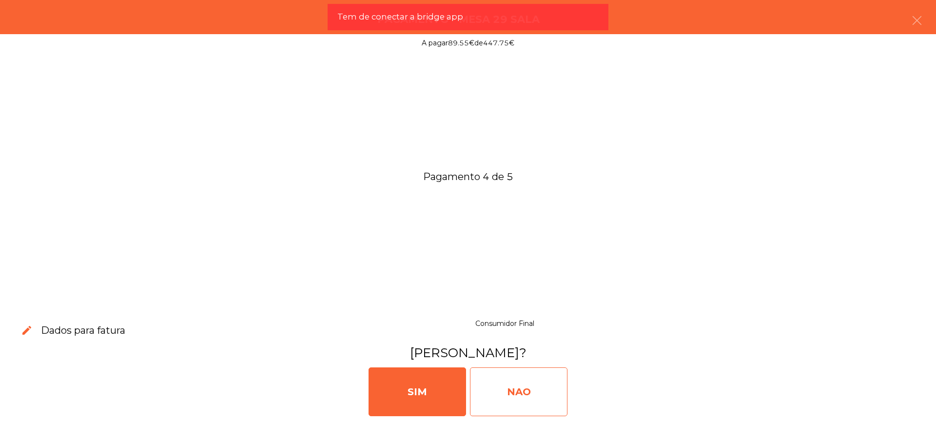
click at [534, 387] on div "NAO" at bounding box center [518, 391] width 97 height 49
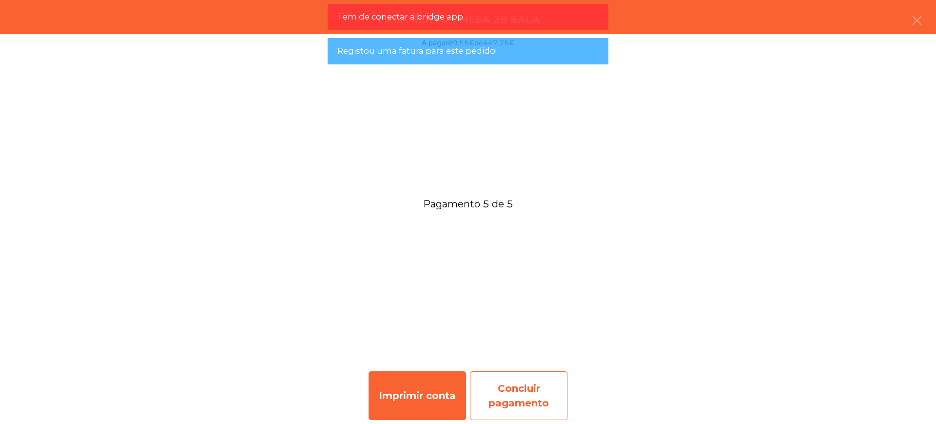
click at [514, 387] on div "Concluir pagamento" at bounding box center [518, 395] width 97 height 49
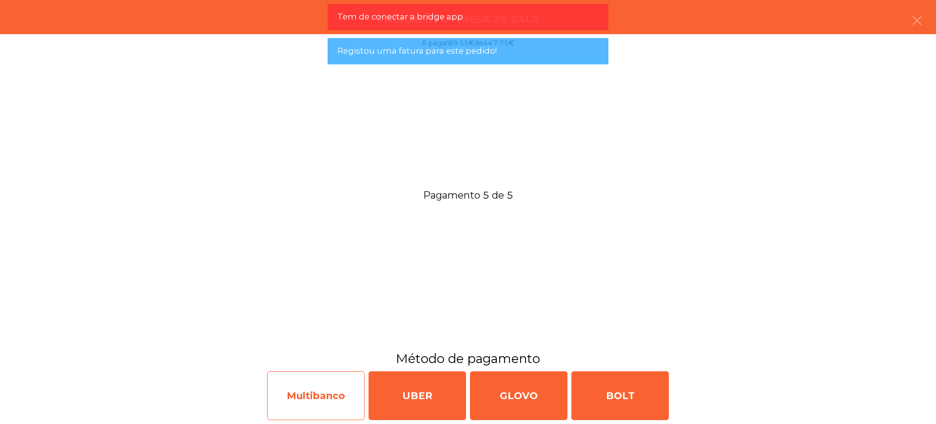
click at [319, 394] on div "Multibanco" at bounding box center [315, 395] width 97 height 49
select select "**"
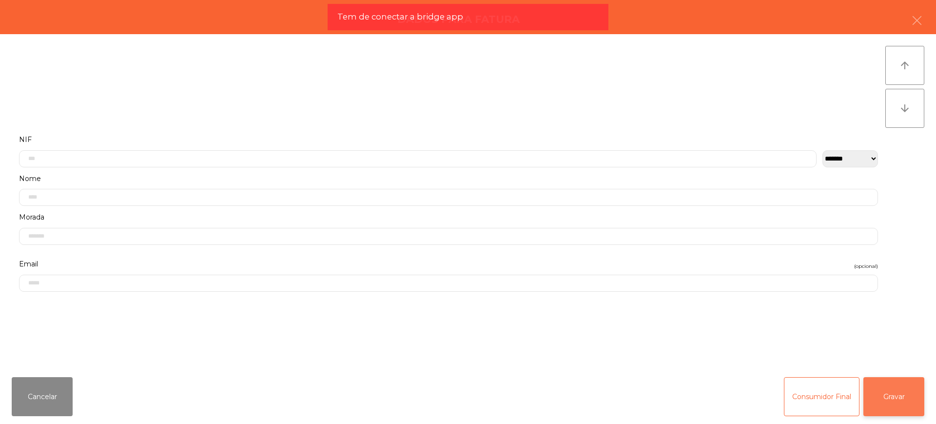
click at [884, 396] on button "Gravar" at bounding box center [893, 396] width 61 height 39
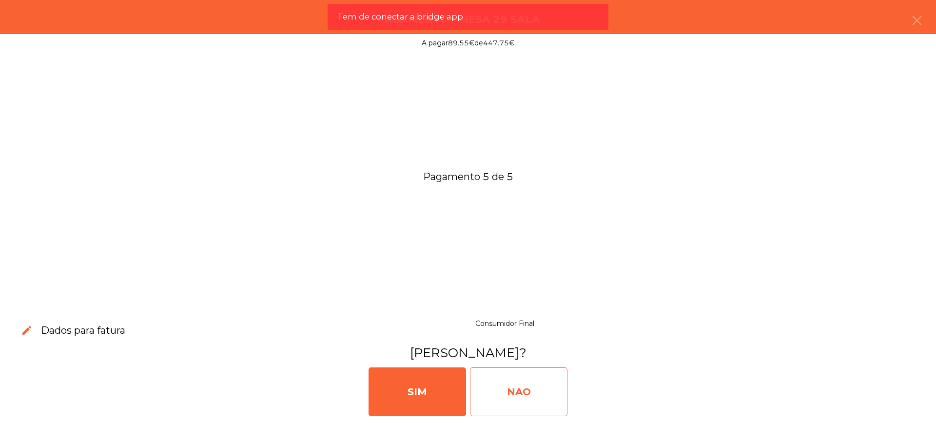
click at [541, 381] on div "NAO" at bounding box center [518, 391] width 97 height 49
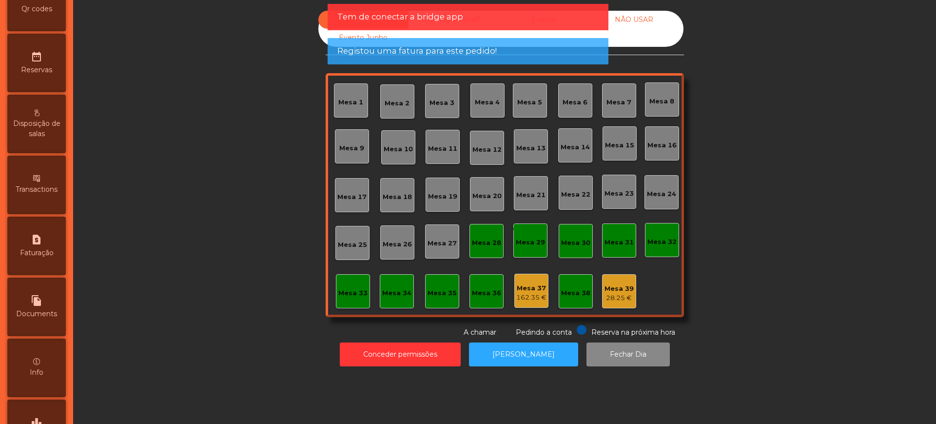
scroll to position [412, 0]
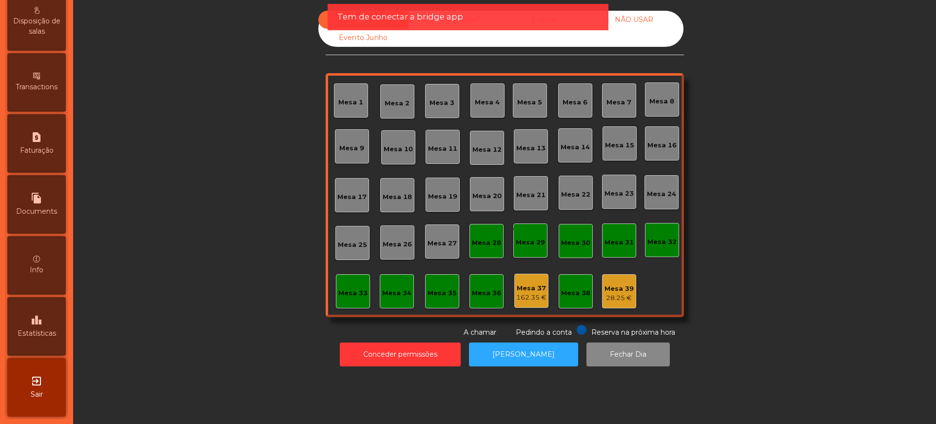
click at [42, 317] on icon "leaderboard" at bounding box center [37, 320] width 12 height 12
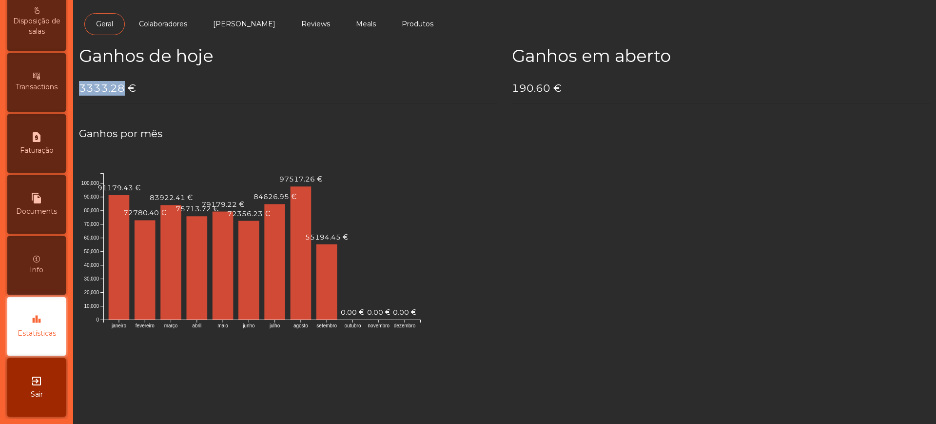
drag, startPoint x: 80, startPoint y: 85, endPoint x: 122, endPoint y: 88, distance: 42.5
click at [122, 88] on h4 "3333.28 €" at bounding box center [288, 88] width 418 height 15
copy h4 "3333.28"
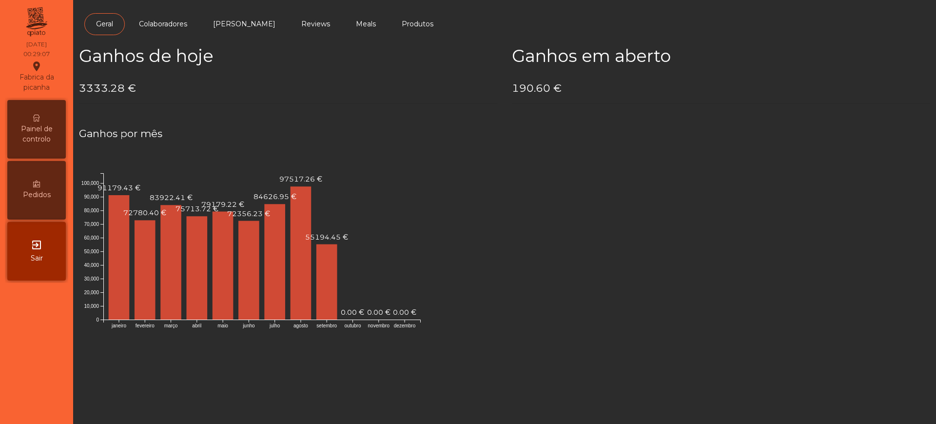
click at [180, 63] on h2 "Ganhos de hoje" at bounding box center [288, 56] width 418 height 20
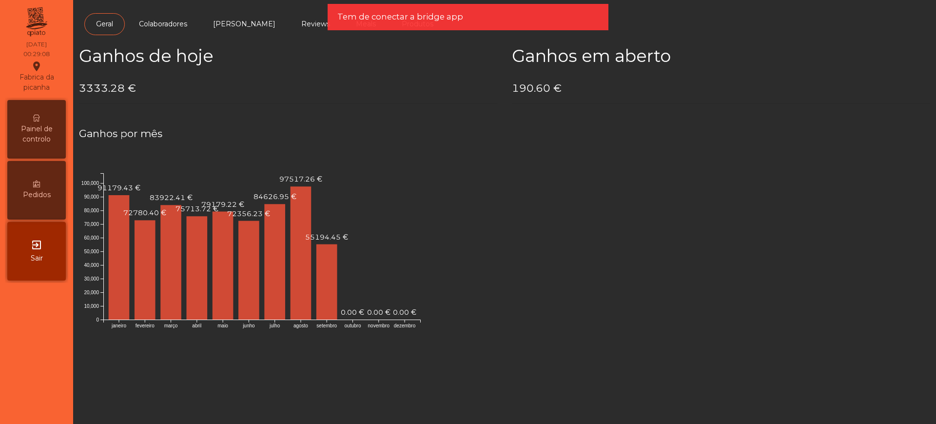
click at [36, 266] on div "exit_to_app Sair" at bounding box center [36, 251] width 58 height 58
